Goal: Information Seeking & Learning: Learn about a topic

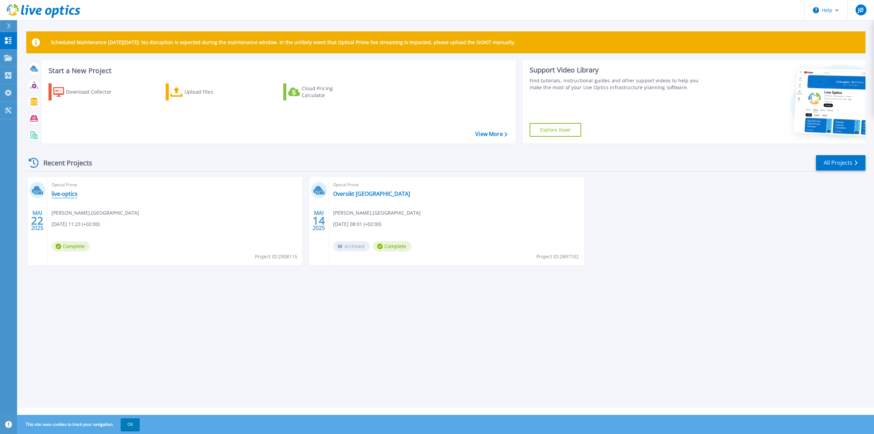
click at [58, 195] on link "live-optics" at bounding box center [65, 193] width 26 height 7
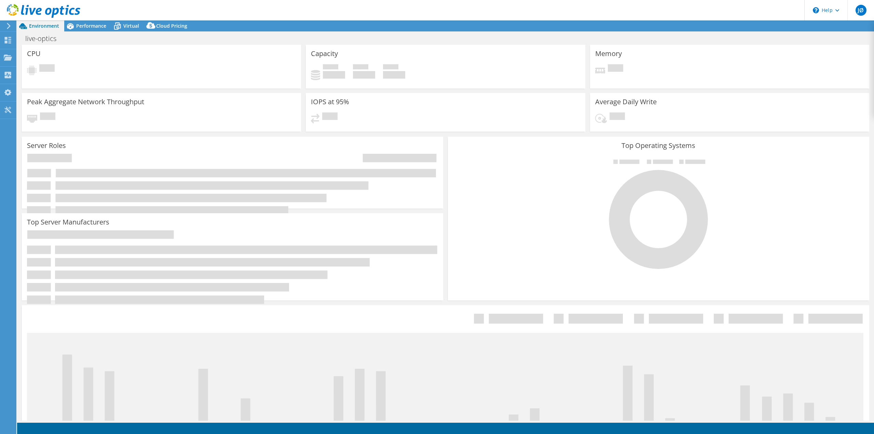
select select "EUFrankfurt"
select select "NOK"
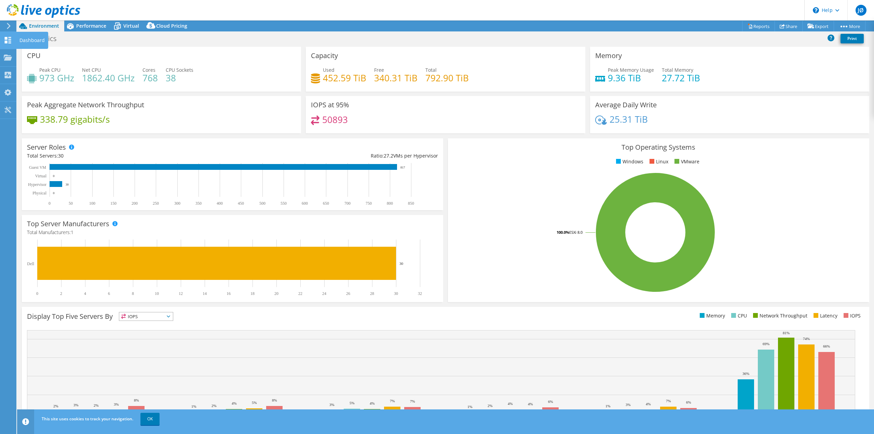
click at [4, 41] on icon at bounding box center [8, 40] width 8 height 6
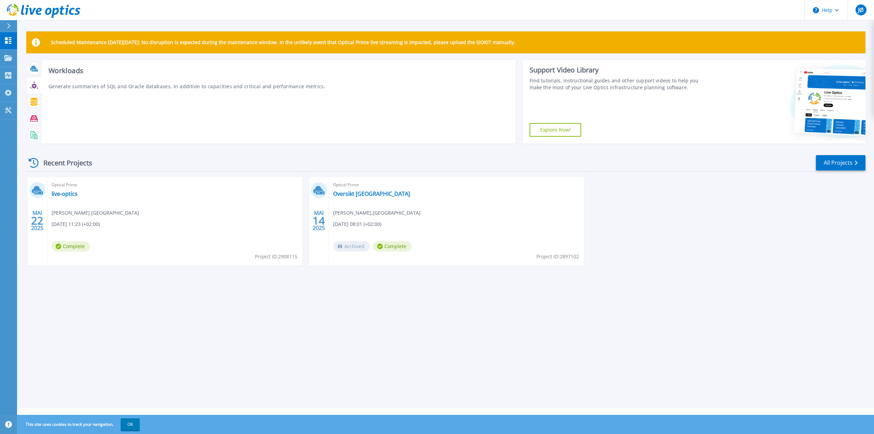
click at [33, 83] on icon at bounding box center [34, 85] width 8 height 8
click at [35, 102] on icon at bounding box center [33, 102] width 7 height 8
click at [35, 85] on icon at bounding box center [33, 85] width 5 height 5
click at [32, 137] on icon at bounding box center [34, 135] width 8 height 8
click at [32, 120] on icon at bounding box center [34, 118] width 8 height 8
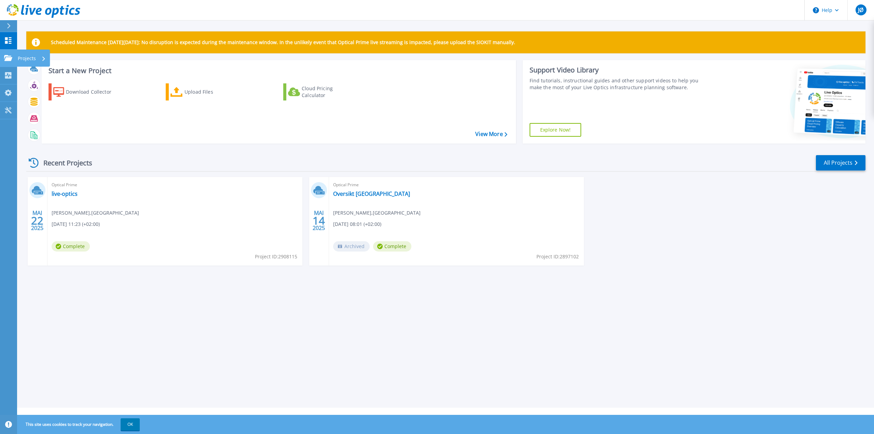
click at [6, 61] on link "Projects Projects" at bounding box center [8, 58] width 17 height 17
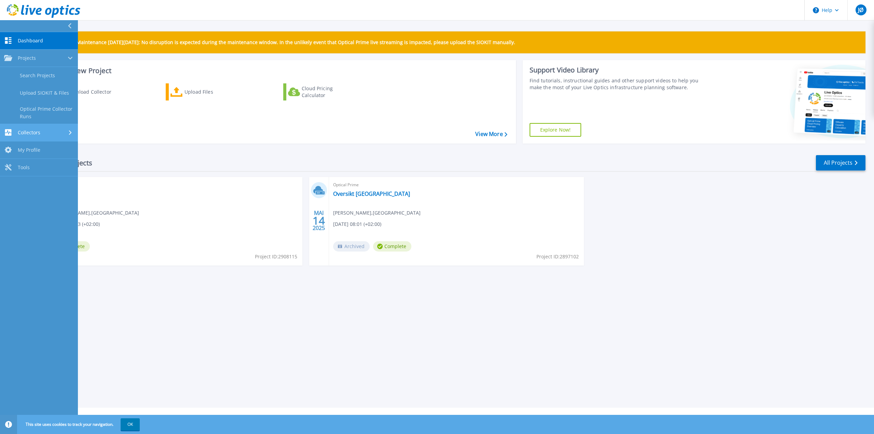
click at [30, 130] on span "Collectors" at bounding box center [29, 133] width 23 height 6
click at [30, 108] on link "Dossier" at bounding box center [39, 110] width 78 height 17
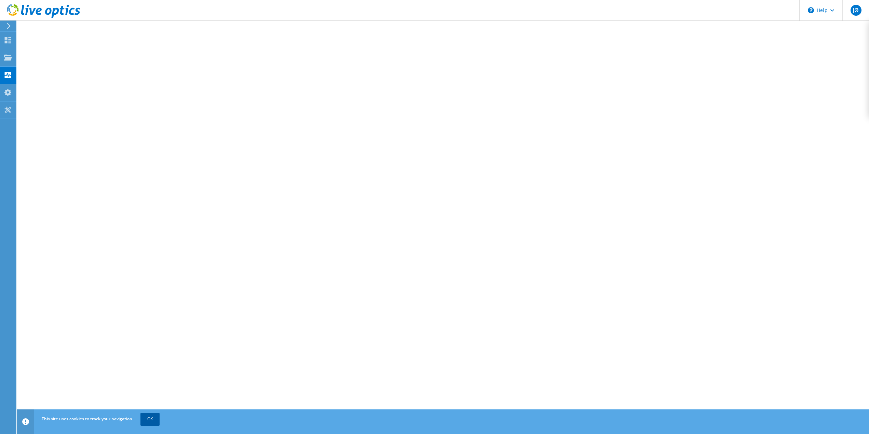
click at [150, 419] on link "OK" at bounding box center [149, 419] width 19 height 12
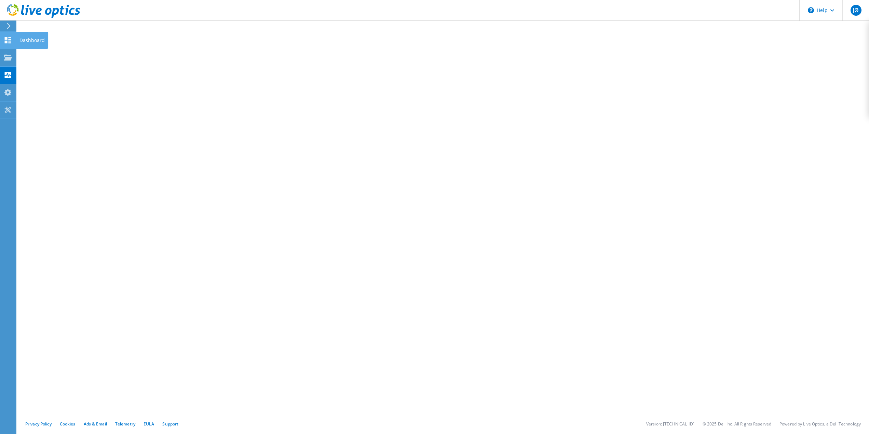
click at [6, 43] on div at bounding box center [8, 41] width 8 height 8
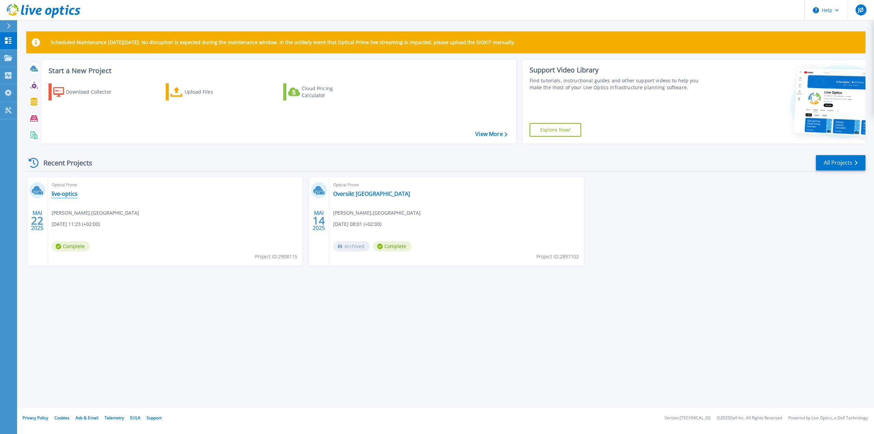
click at [60, 193] on link "live-optics" at bounding box center [65, 193] width 26 height 7
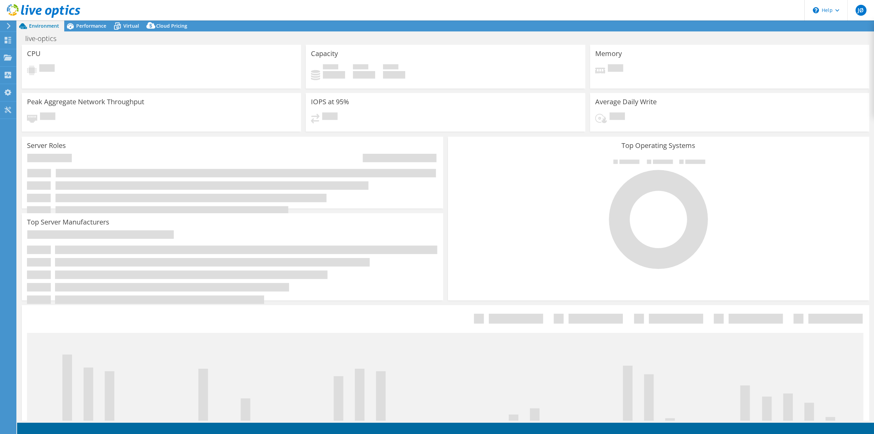
select select "EUFrankfurt"
select select "NOK"
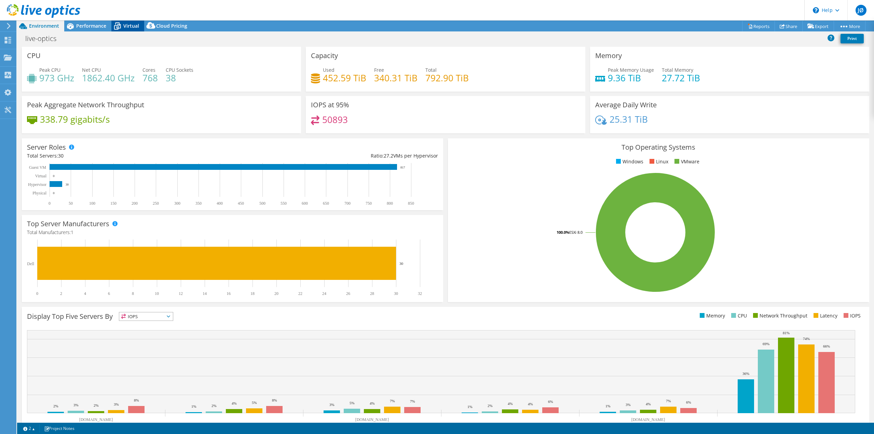
click at [126, 23] on span "Virtual" at bounding box center [131, 26] width 16 height 6
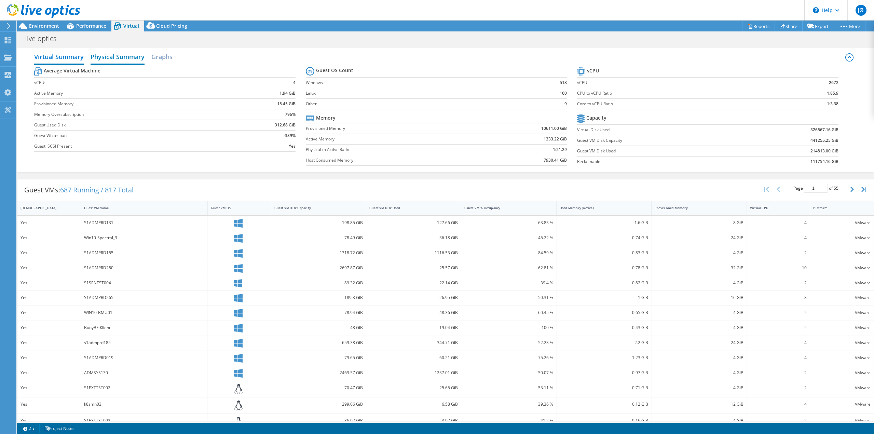
click at [115, 60] on h2 "Physical Summary" at bounding box center [118, 57] width 54 height 15
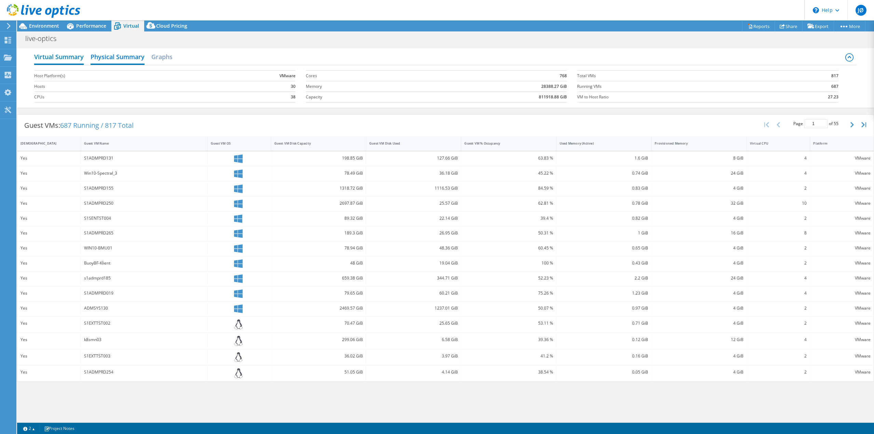
click at [74, 56] on h2 "Virtual Summary" at bounding box center [59, 57] width 50 height 15
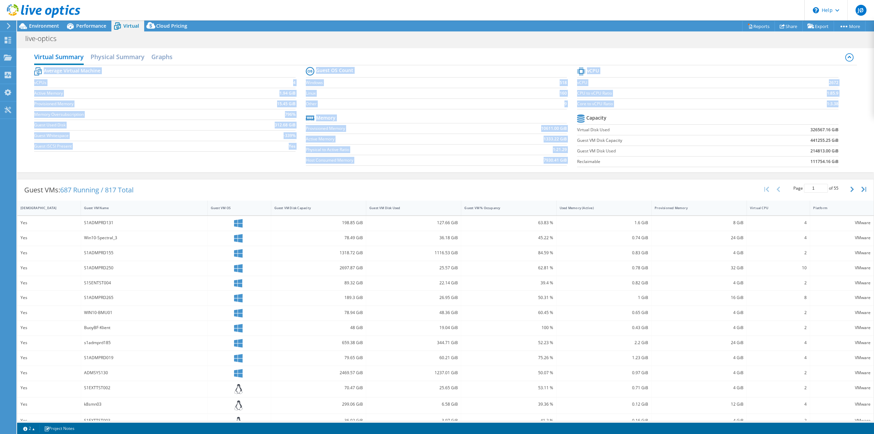
drag, startPoint x: 31, startPoint y: 80, endPoint x: 835, endPoint y: 168, distance: 808.4
click at [835, 168] on div "Virtual Summary Physical Summary Graphs Average Virtual Machine vCPUs 4 Active …" at bounding box center [445, 110] width 857 height 124
copy div "Average Virtual Machine vCPUs 4 Active Memory 1.94 GiB Provisioned Memory 15.45…"
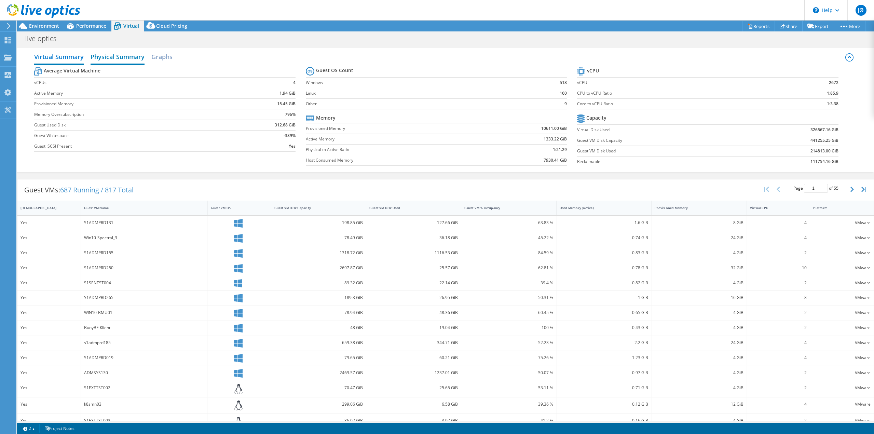
click at [120, 57] on h2 "Physical Summary" at bounding box center [118, 57] width 54 height 15
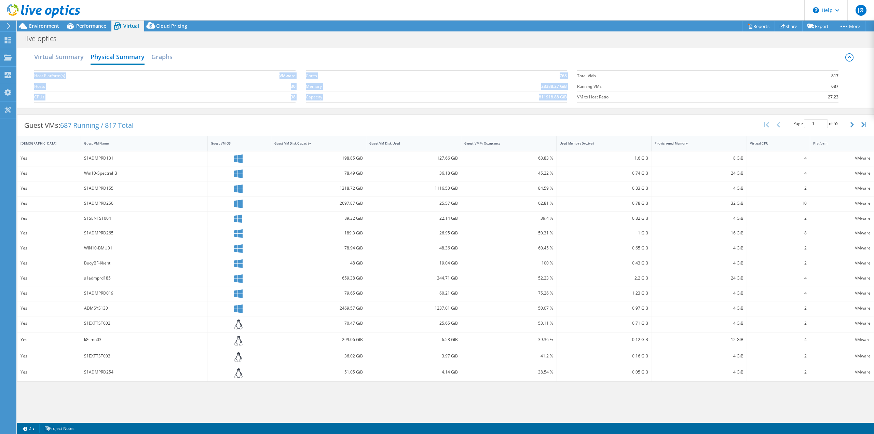
drag, startPoint x: 33, startPoint y: 76, endPoint x: 851, endPoint y: 105, distance: 818.1
click at [851, 105] on div "Virtual Summary Physical Summary Graphs Host Platform(s) VMware Hosts 30 CPUs 3…" at bounding box center [445, 77] width 857 height 59
copy div "Host Platform(s) VMware Hosts 30 CPUs 38 Cores 768 Memory 28388.27 GiB Capacity…"
click at [168, 59] on h2 "Graphs" at bounding box center [161, 57] width 21 height 15
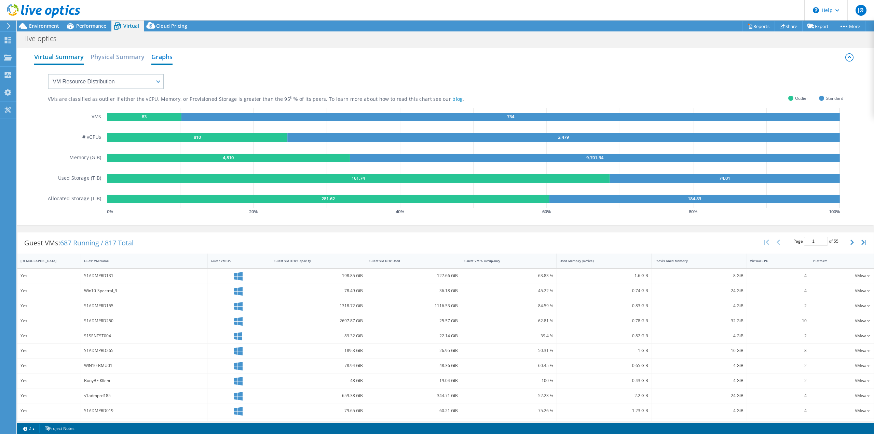
click at [77, 56] on h2 "Virtual Summary" at bounding box center [59, 57] width 50 height 15
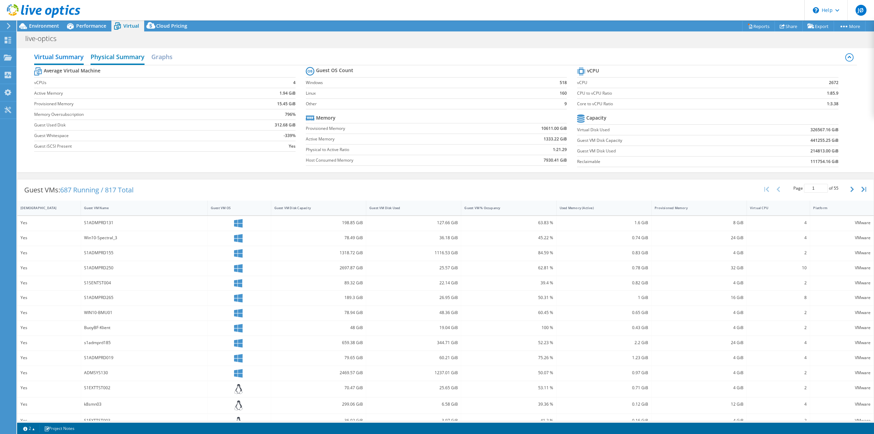
click at [120, 55] on h2 "Physical Summary" at bounding box center [118, 57] width 54 height 15
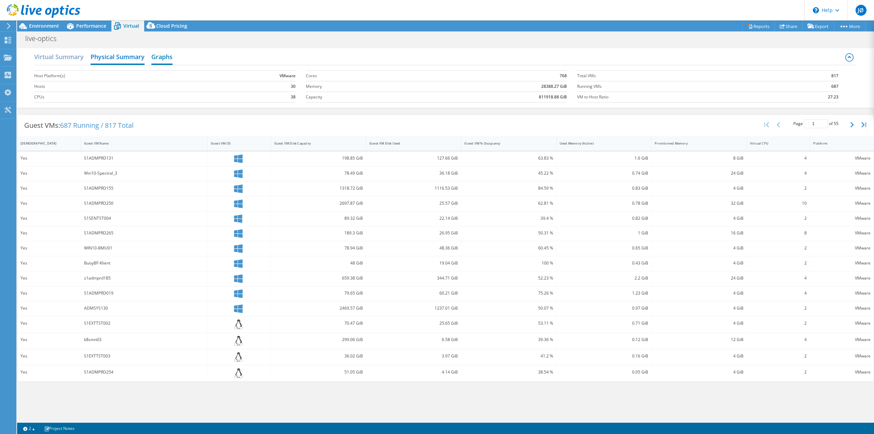
click at [161, 57] on h2 "Graphs" at bounding box center [161, 57] width 21 height 15
